Goal: Check status: Check status

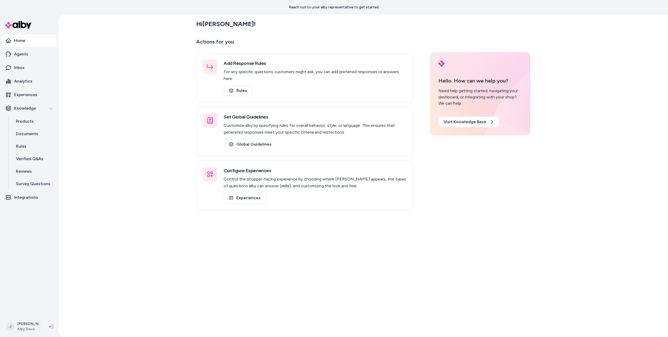
click at [146, 134] on div "Hi Jason ! Actions for you Add Response Rules For any specific questions custom…" at bounding box center [362, 176] width 609 height 323
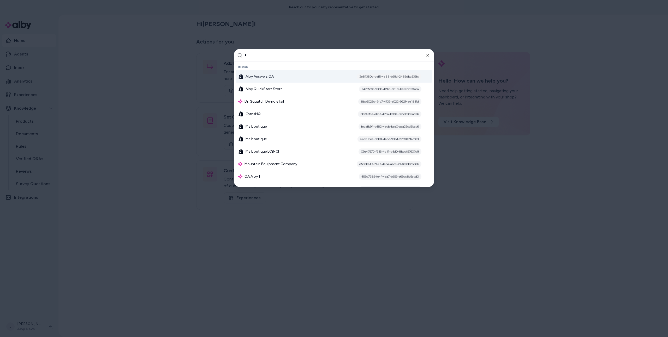
type input "**"
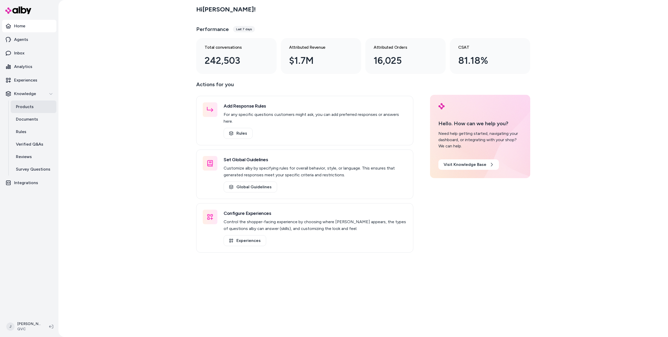
click at [35, 105] on link "Products" at bounding box center [34, 107] width 46 height 13
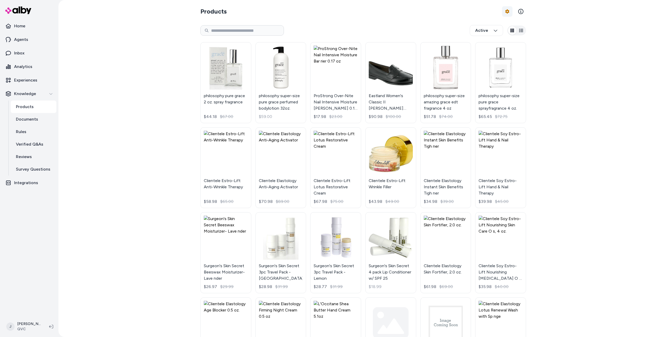
click at [504, 12] on html "Home Agents Inbox Analytics Experiences Knowledge Products Documents Rules Veri…" at bounding box center [334, 168] width 668 height 337
click at [502, 34] on div "Feed History" at bounding box center [492, 32] width 37 height 9
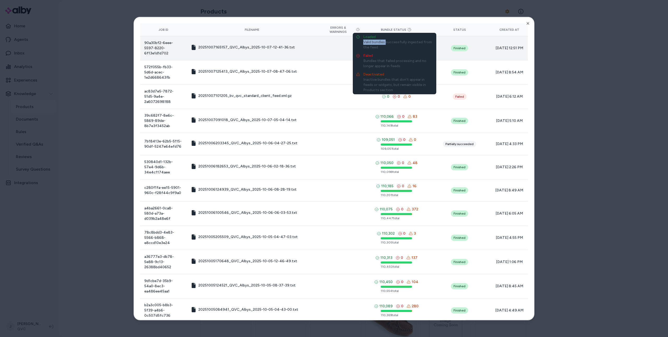
drag, startPoint x: 379, startPoint y: 43, endPoint x: 364, endPoint y: 44, distance: 15.1
click at [364, 44] on div "Valid bundles successfully ingested from the feed" at bounding box center [398, 45] width 70 height 10
copy div "Valid bundles"
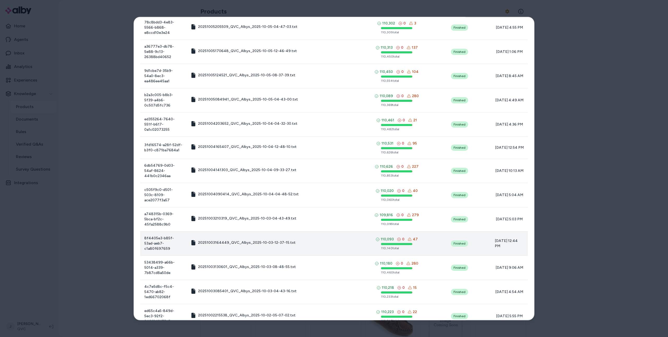
scroll to position [275, 0]
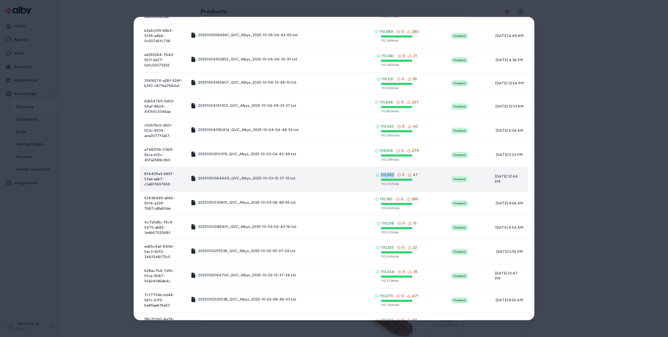
drag, startPoint x: 373, startPoint y: 141, endPoint x: 396, endPoint y: 141, distance: 23.0
click at [396, 172] on div "110,093 0 47 110,140 total" at bounding box center [396, 179] width 56 height 14
click at [397, 173] on icon at bounding box center [399, 175] width 4 height 4
drag, startPoint x: 408, startPoint y: 143, endPoint x: 422, endPoint y: 143, distance: 14.4
click at [422, 172] on div "110,093 0 47 110,140 total" at bounding box center [396, 179] width 56 height 14
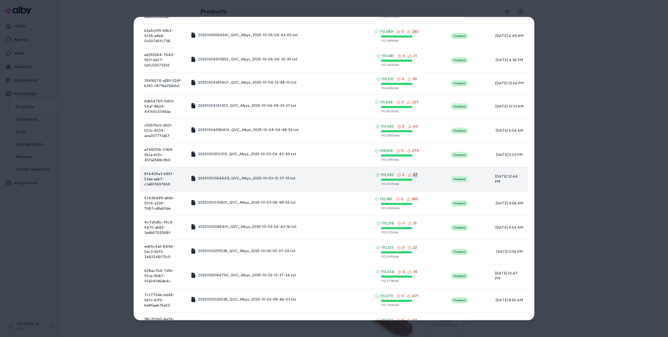
click at [422, 172] on div "110,093 0 47 110,140 total" at bounding box center [396, 179] width 56 height 14
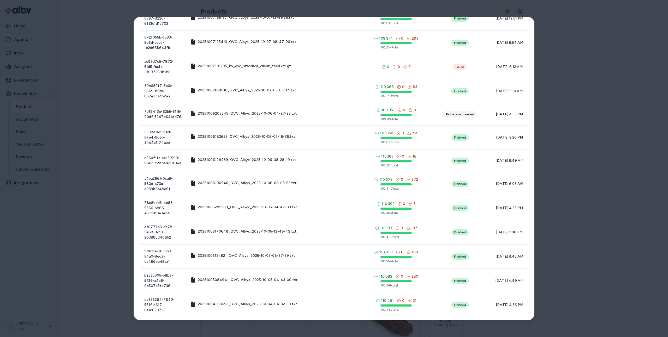
scroll to position [0, 0]
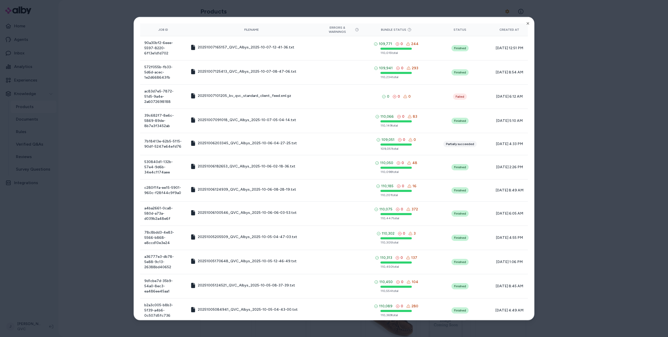
click at [79, 209] on div at bounding box center [334, 168] width 668 height 337
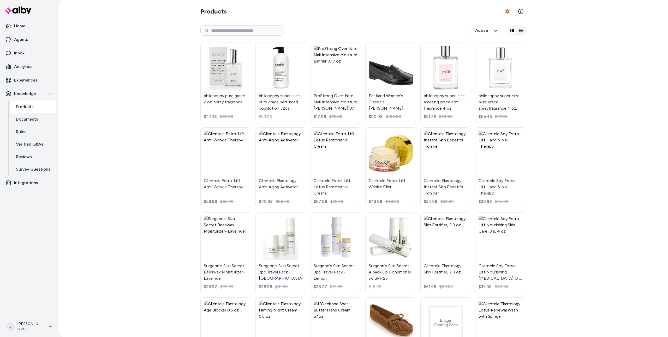
click at [493, 12] on section "Products Product Feed Options" at bounding box center [362, 11] width 325 height 15
click at [503, 8] on section "Products Product Feed Options" at bounding box center [362, 11] width 325 height 15
click at [505, 9] on html "Home Agents Inbox Analytics Experiences Knowledge Products Documents Rules Veri…" at bounding box center [334, 168] width 668 height 337
click at [491, 32] on div "Feed History" at bounding box center [492, 32] width 37 height 9
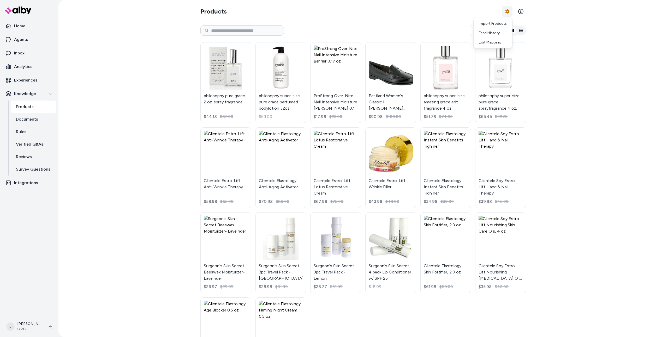
click at [504, 14] on html "Home Agents Inbox Analytics Experiences Knowledge Products Documents Rules Veri…" at bounding box center [334, 168] width 668 height 337
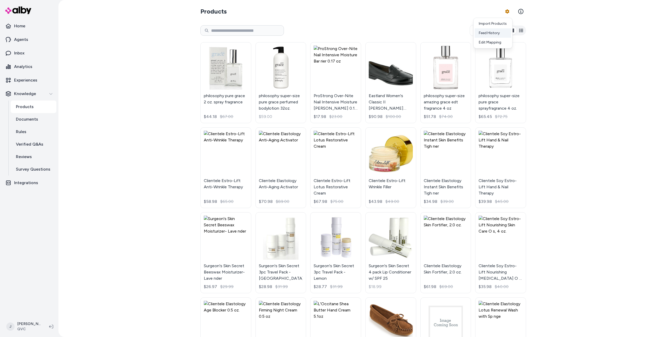
click at [494, 35] on div "Feed History" at bounding box center [492, 32] width 37 height 9
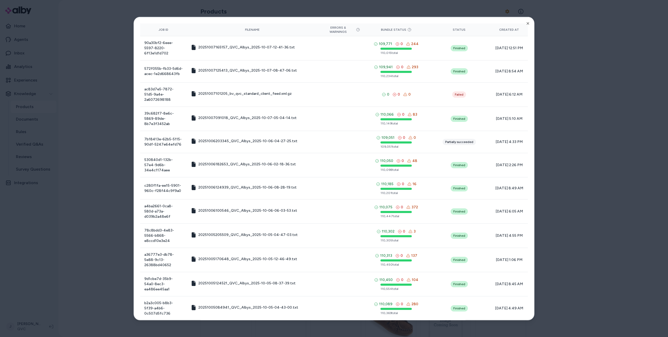
click at [560, 57] on div at bounding box center [334, 168] width 668 height 337
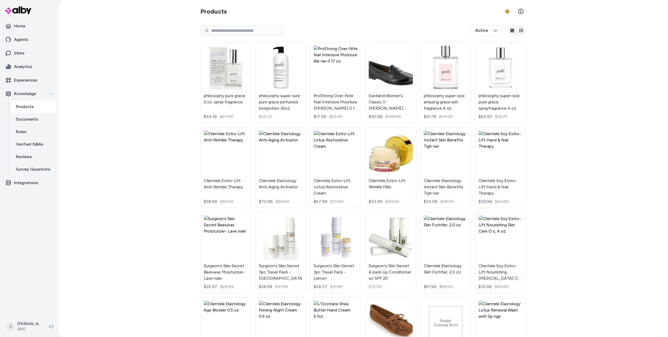
click at [565, 119] on div "Products Product Feed Options Active philosophy pure grace 2 oz. spray fragranc…" at bounding box center [362, 168] width 609 height 337
